Goal: Check status

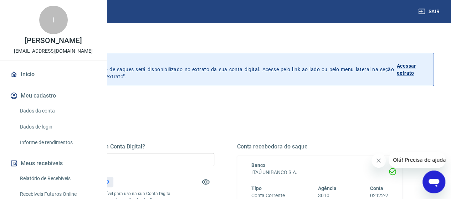
click at [28, 82] on link "Início" at bounding box center [53, 75] width 89 height 16
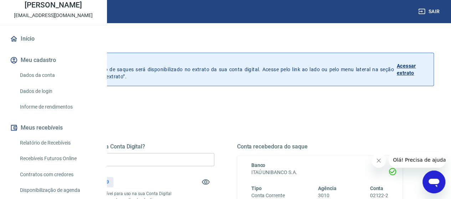
scroll to position [71, 0]
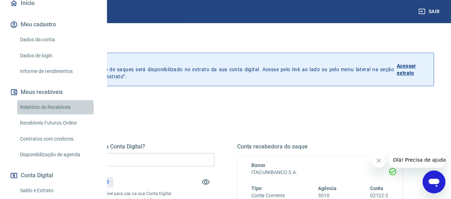
click at [41, 115] on link "Relatório de Recebíveis" at bounding box center [57, 107] width 81 height 15
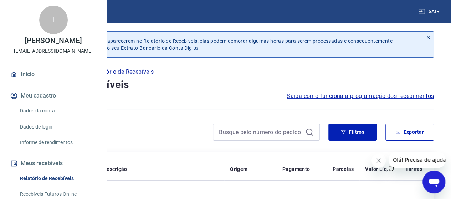
click at [26, 82] on link "Início" at bounding box center [53, 75] width 89 height 16
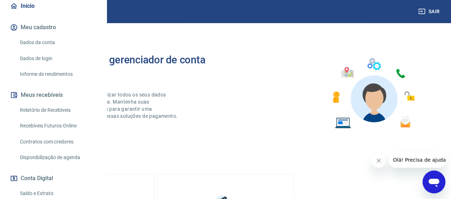
scroll to position [71, 0]
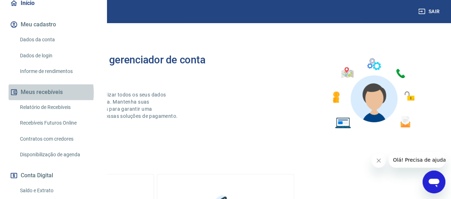
click at [31, 100] on button "Meus recebíveis" at bounding box center [53, 92] width 89 height 16
